Goal: Check status

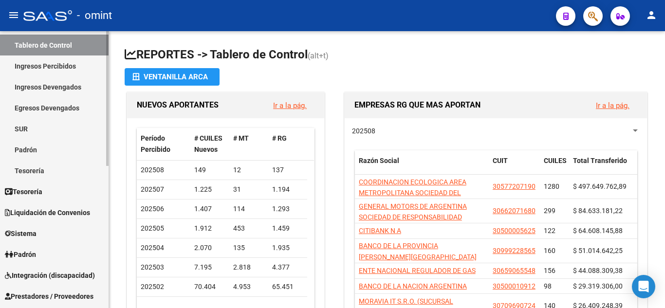
scroll to position [97, 0]
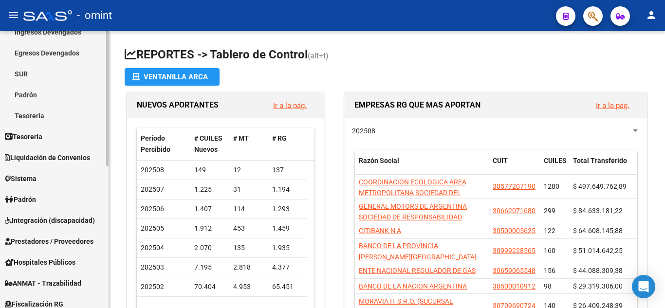
click at [74, 160] on span "Liquidación de Convenios" at bounding box center [47, 157] width 85 height 11
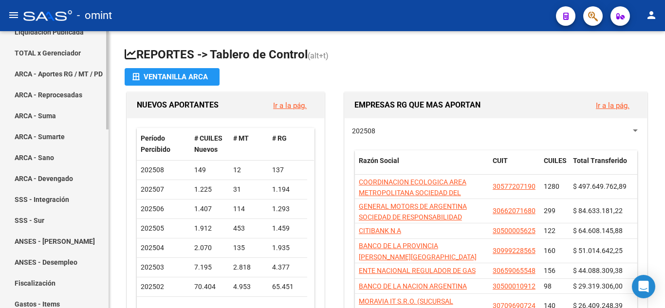
click at [77, 68] on link "ARCA - Aportes RG / MT / PD" at bounding box center [54, 73] width 109 height 21
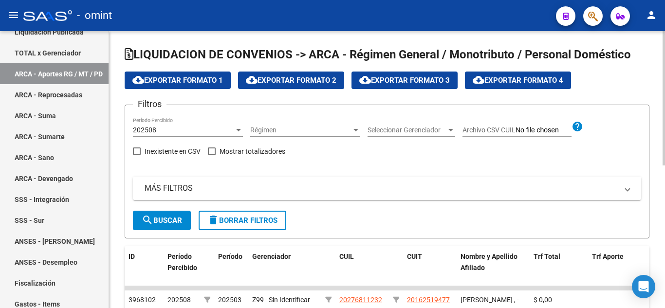
click at [173, 185] on mat-panel-title "MÁS FILTROS" at bounding box center [381, 188] width 473 height 11
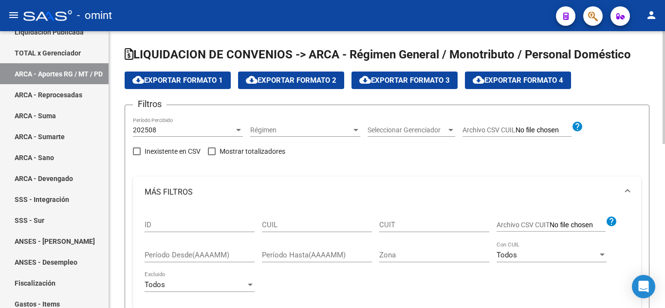
click at [282, 222] on input "CUIL" at bounding box center [317, 225] width 110 height 9
paste input "27-28026328-7"
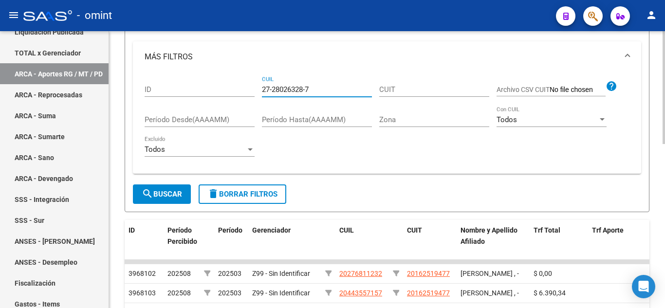
scroll to position [146, 0]
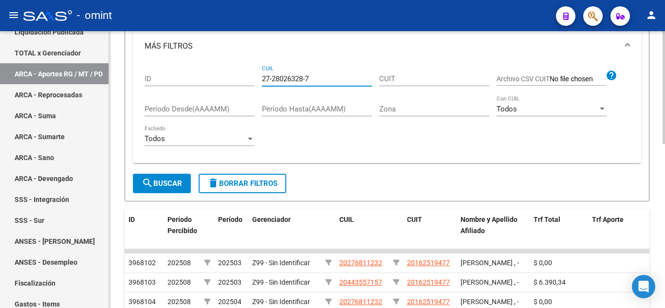
type input "27-28026328-7"
click at [157, 184] on span "search Buscar" at bounding box center [162, 183] width 40 height 9
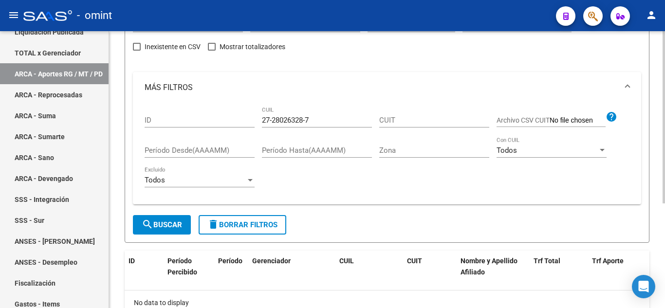
scroll to position [0, 0]
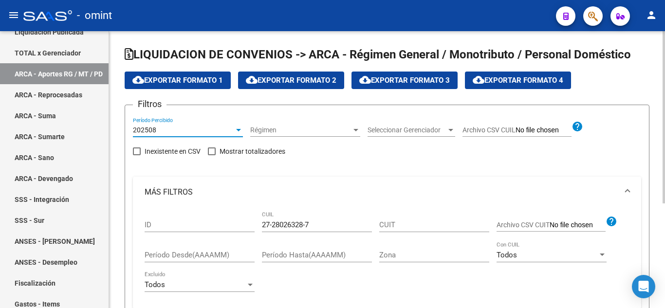
click at [172, 127] on div "202508" at bounding box center [183, 130] width 101 height 8
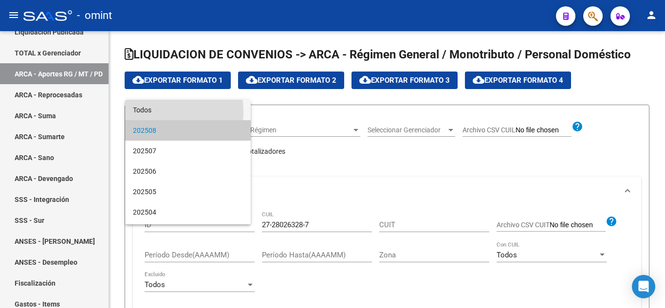
click at [152, 112] on span "Todos" at bounding box center [188, 110] width 110 height 20
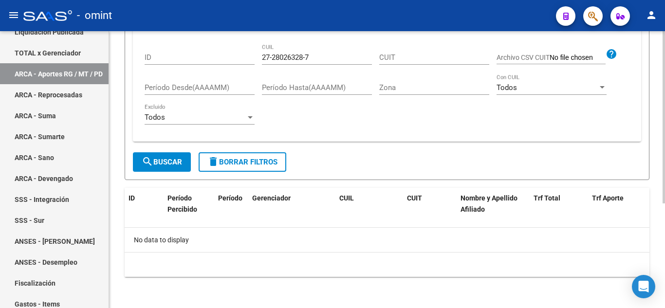
click at [165, 164] on span "search Buscar" at bounding box center [162, 162] width 40 height 9
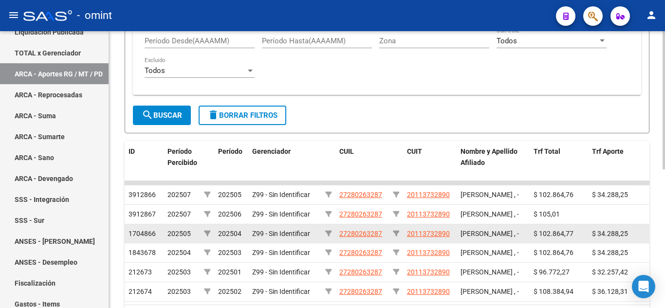
scroll to position [230, 0]
